Goal: Browse casually

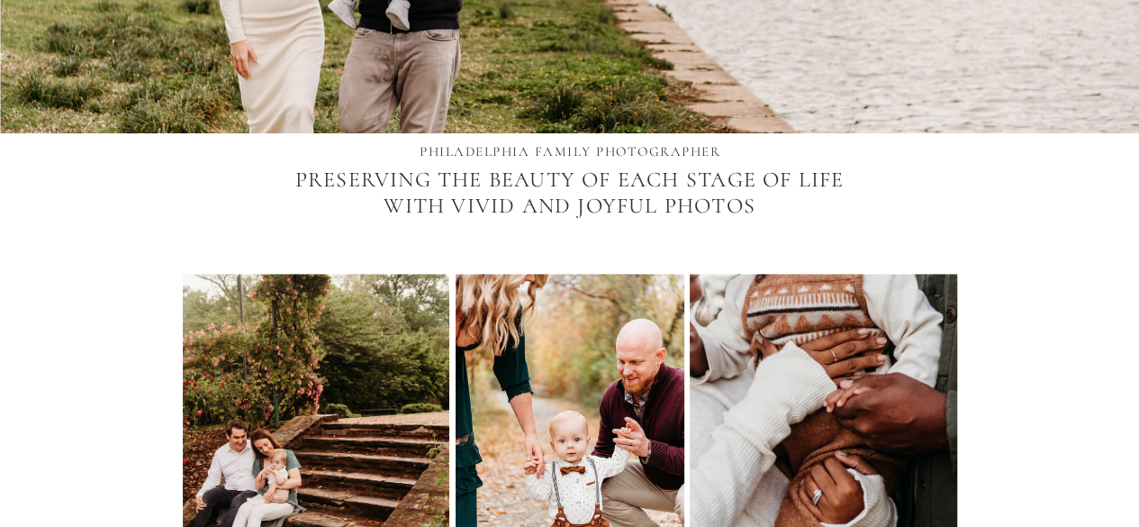
scroll to position [760, 0]
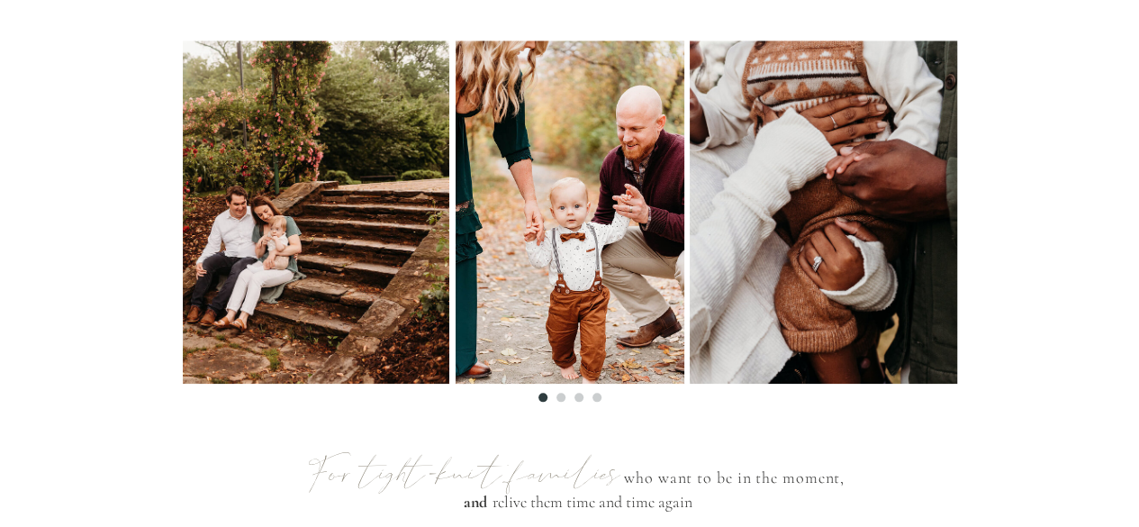
click at [556, 392] on ol at bounding box center [570, 392] width 774 height 18
click at [559, 401] on li "Page dot 2" at bounding box center [560, 396] width 9 height 9
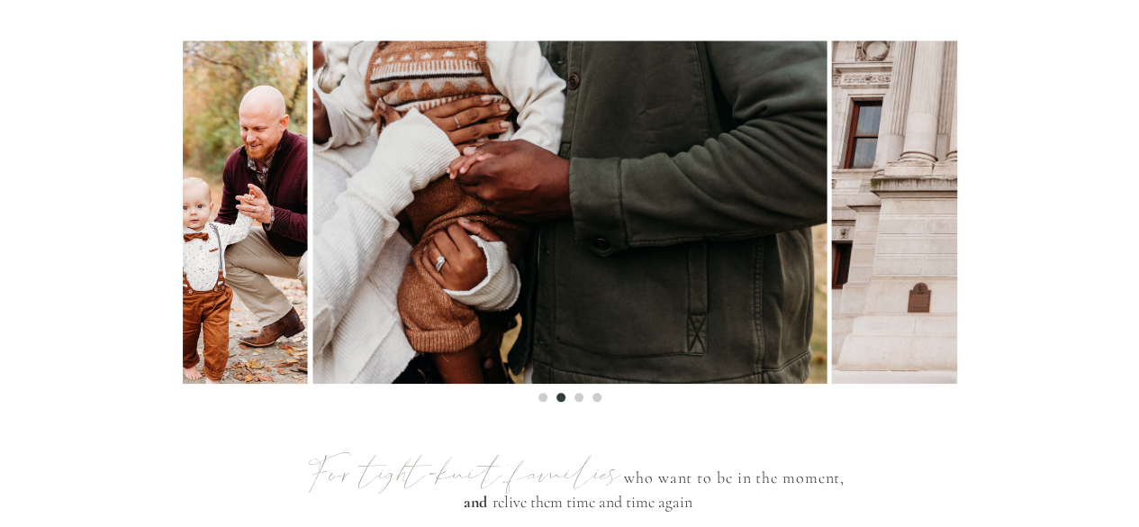
click at [577, 396] on li "Page dot 3" at bounding box center [578, 396] width 9 height 9
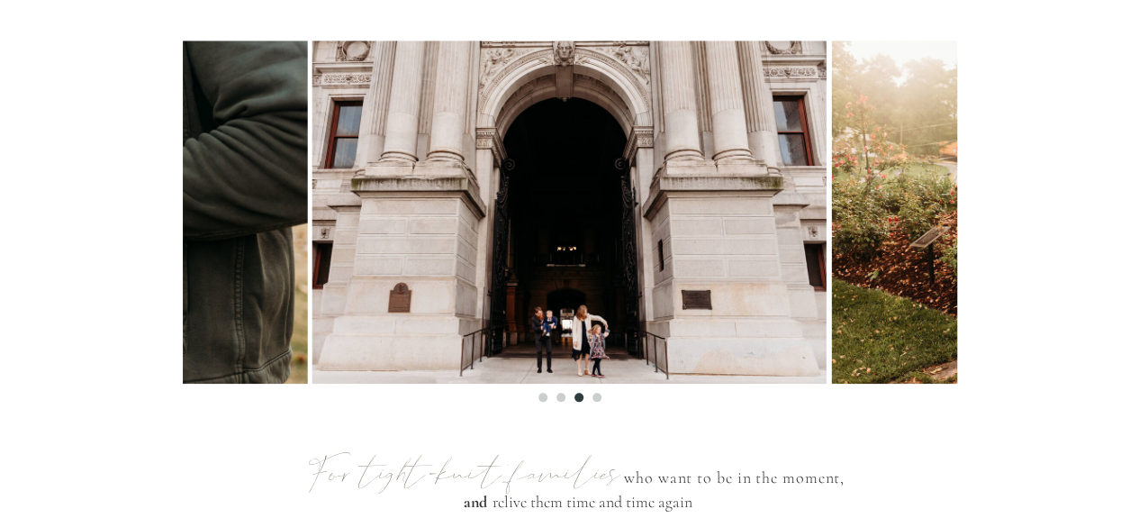
click at [594, 395] on li "Page dot 4" at bounding box center [596, 396] width 9 height 9
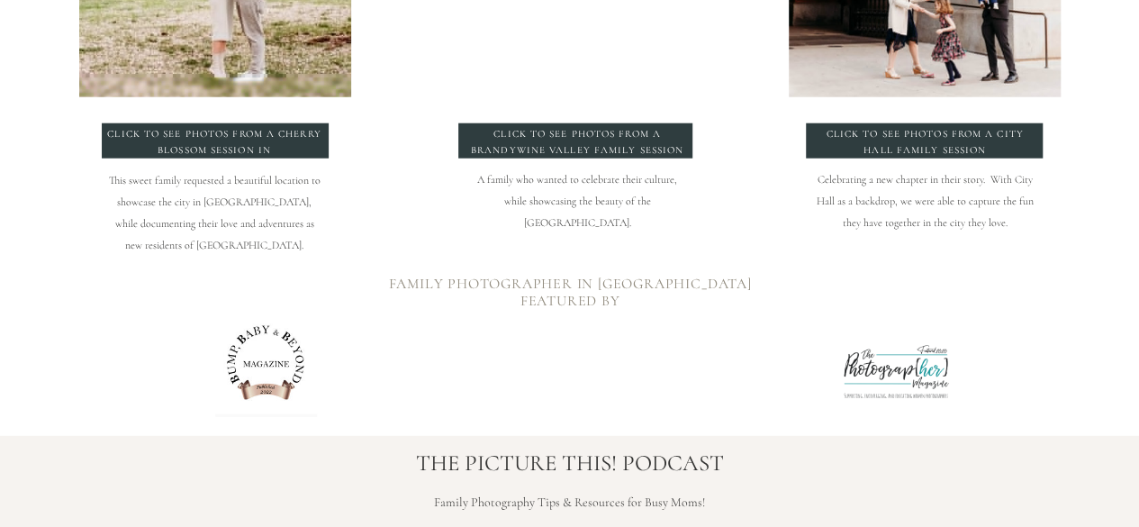
scroll to position [2303, 0]
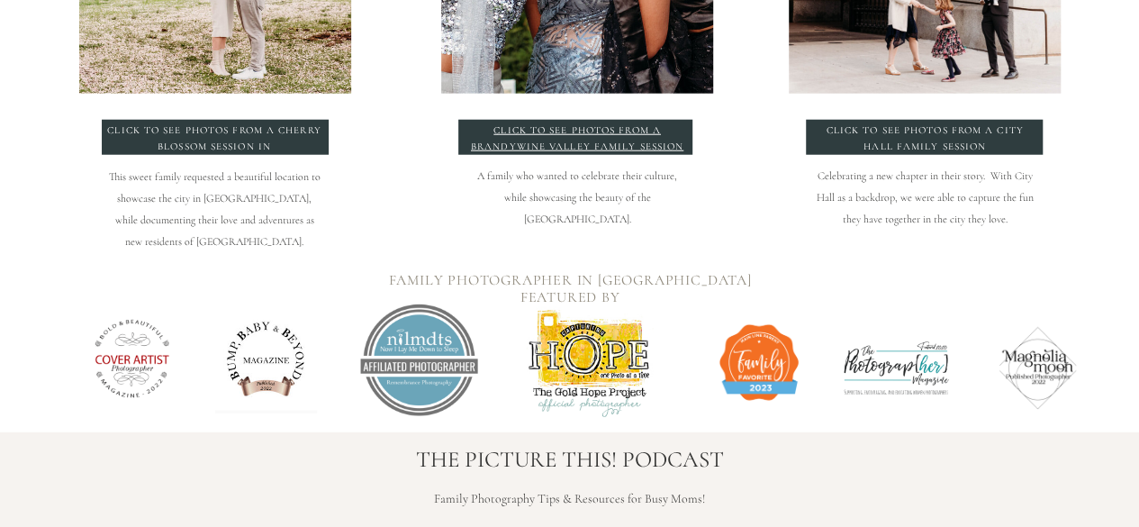
click at [540, 126] on p "click to see photos from a Brandywine Valley Family Session" at bounding box center [577, 135] width 217 height 27
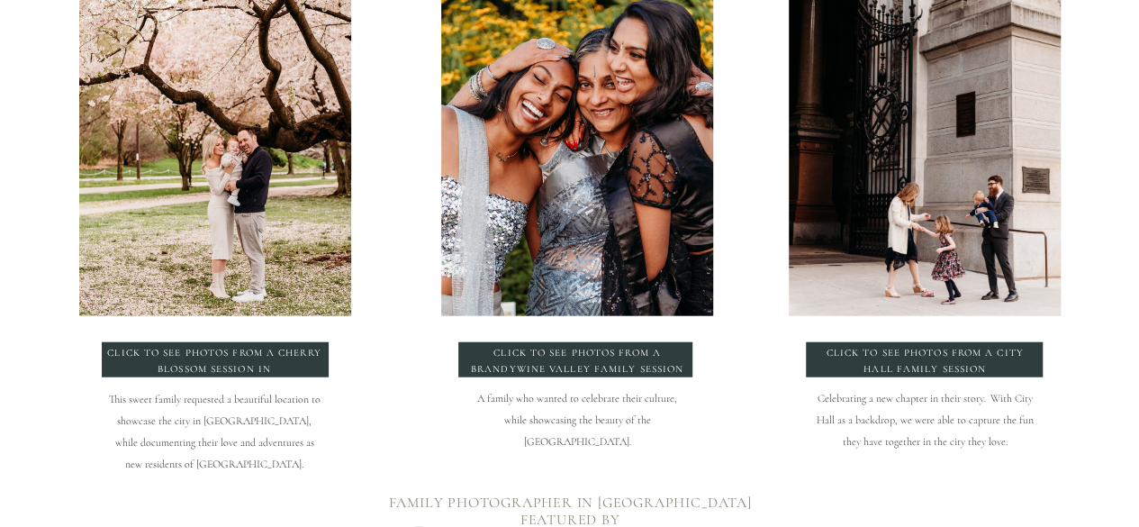
scroll to position [2053, 0]
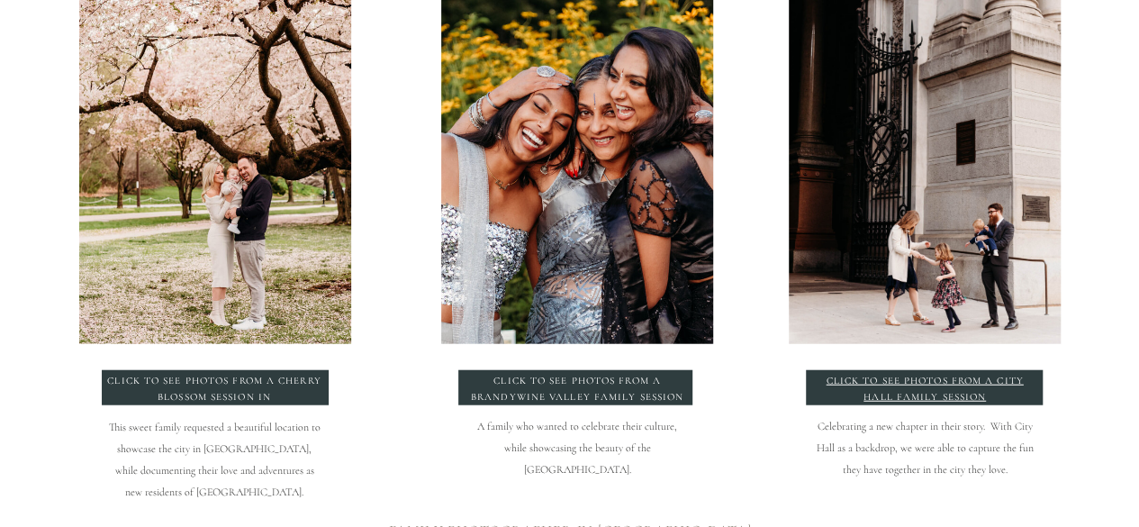
click at [909, 395] on p "click to see photos from a City hall family session" at bounding box center [924, 386] width 217 height 27
click at [217, 387] on p "click to see photos from a Cherry blossom session in philadelphia" at bounding box center [214, 389] width 217 height 32
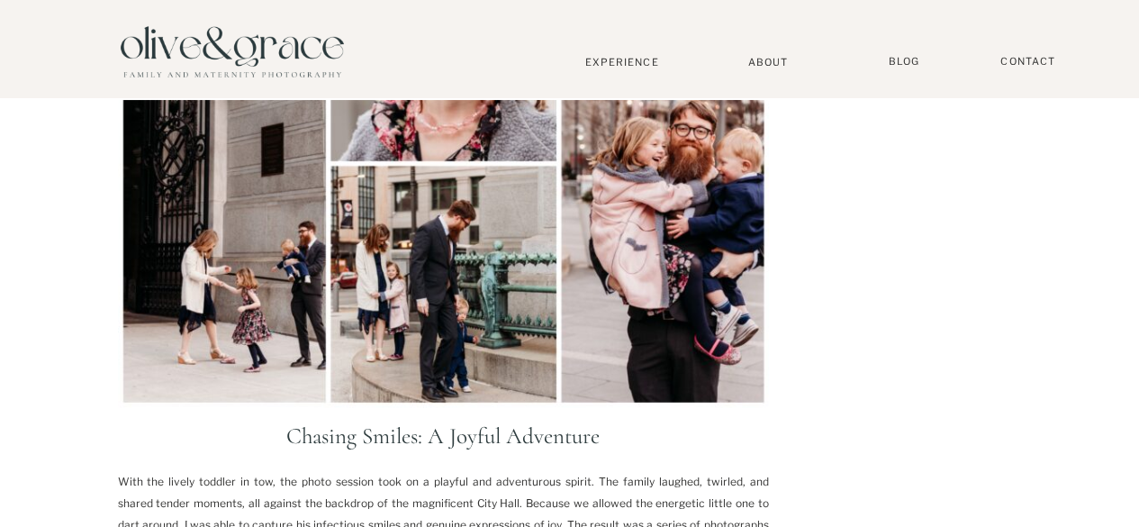
scroll to position [1780, 0]
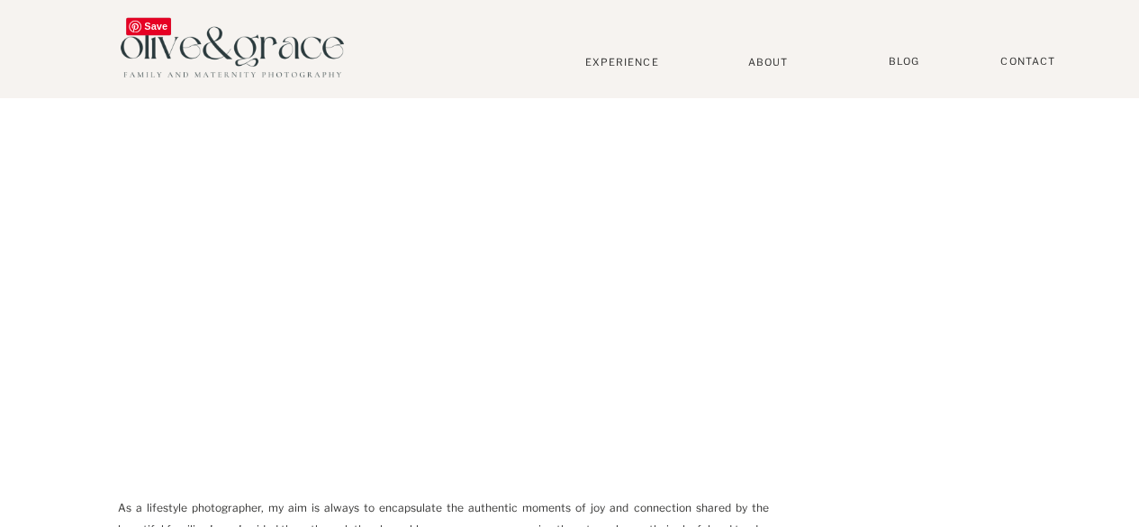
scroll to position [1601, 0]
